Goal: Navigation & Orientation: Find specific page/section

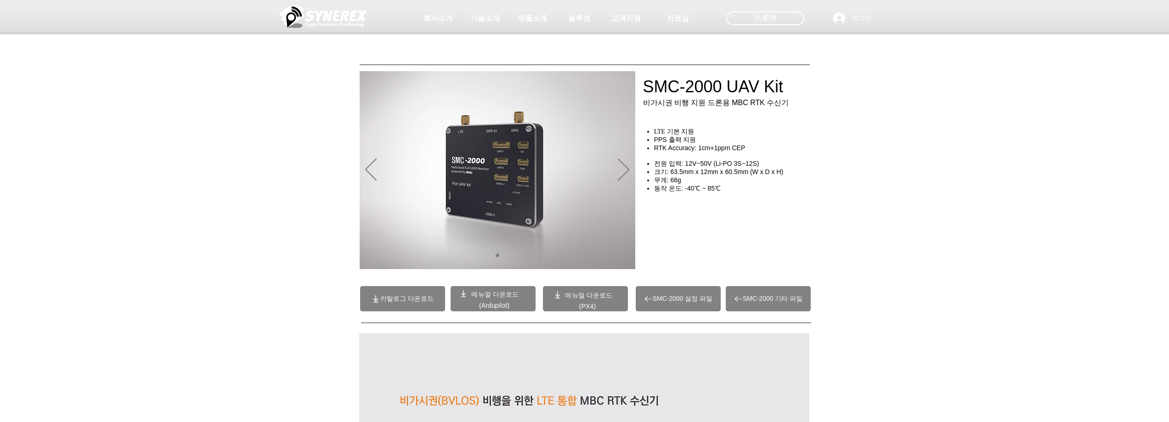
click at [241, 117] on div at bounding box center [584, 68] width 1169 height 136
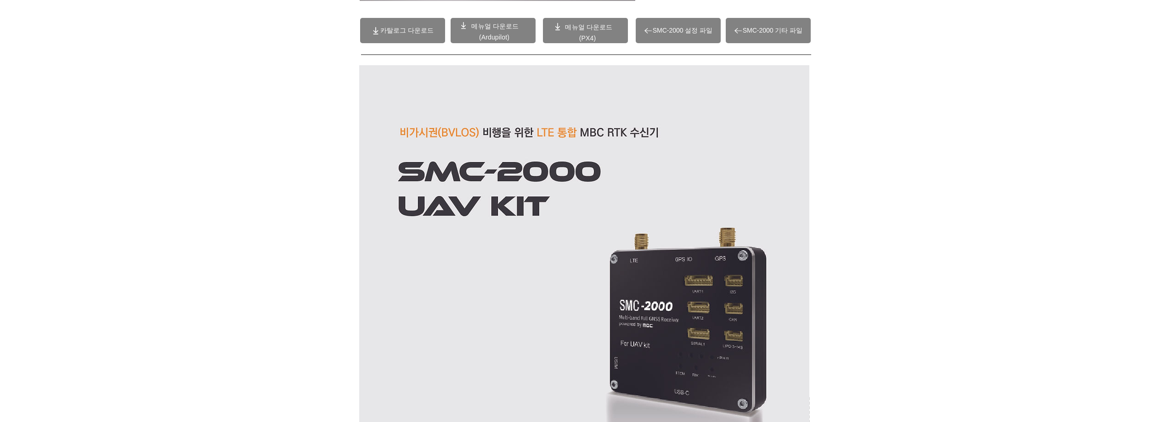
scroll to position [276, 0]
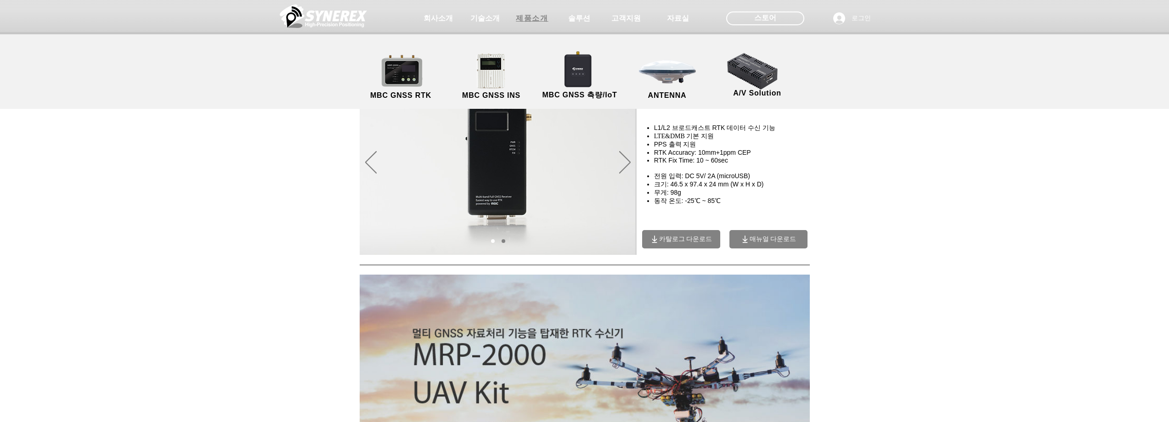
click at [526, 20] on span "제품소개" at bounding box center [532, 19] width 32 height 10
